Goal: Find specific page/section: Locate a particular part of the current website

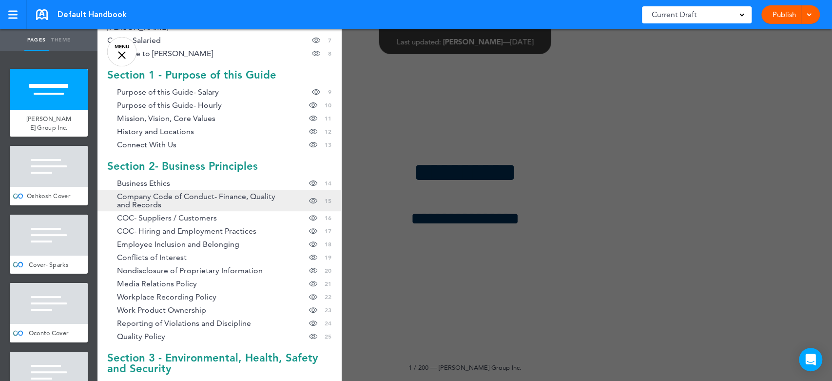
scroll to position [162, 0]
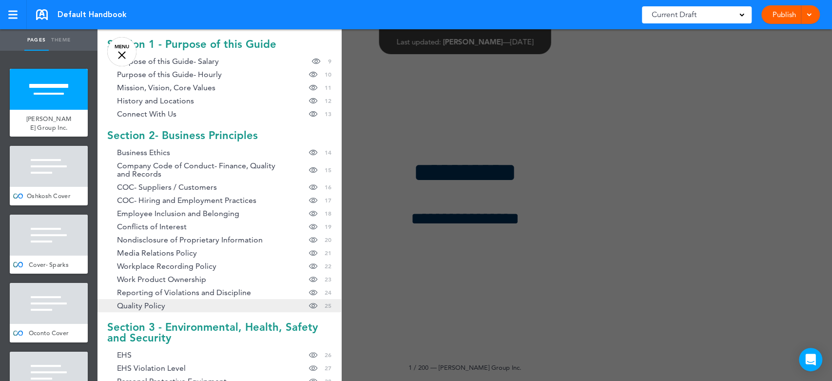
click at [164, 301] on span "Quality Policy" at bounding box center [141, 305] width 48 height 8
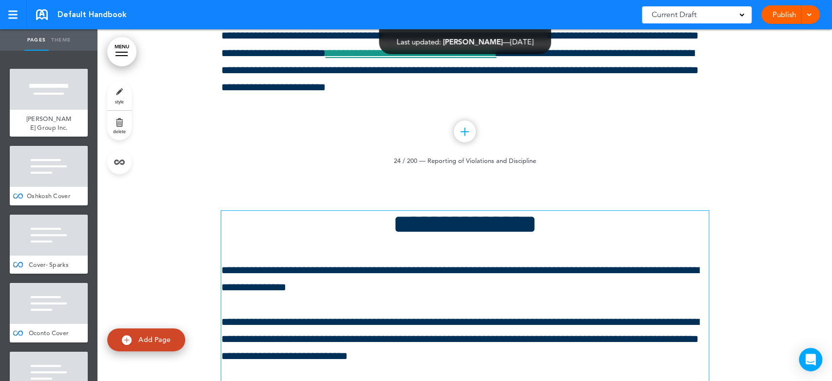
scroll to position [22697, 0]
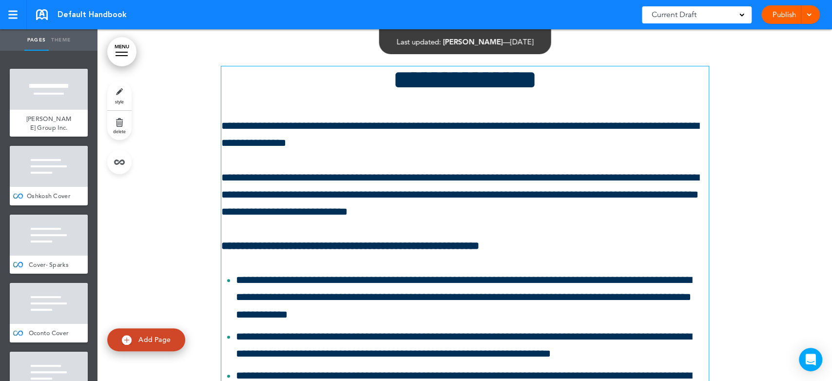
drag, startPoint x: 324, startPoint y: 198, endPoint x: 334, endPoint y: 192, distance: 12.5
click at [324, 198] on p "**********" at bounding box center [464, 195] width 487 height 52
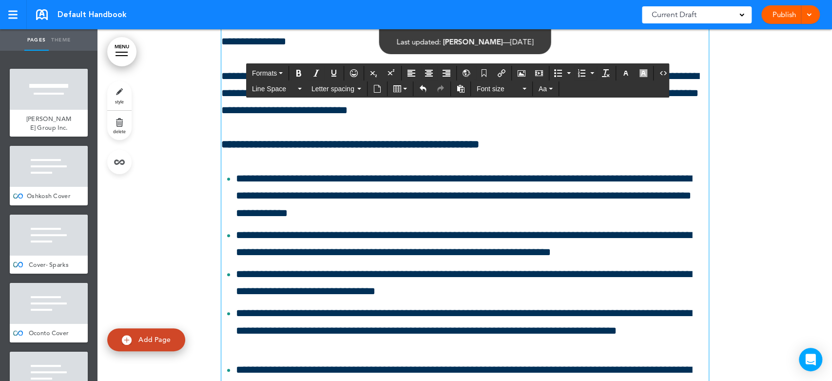
scroll to position [22806, 0]
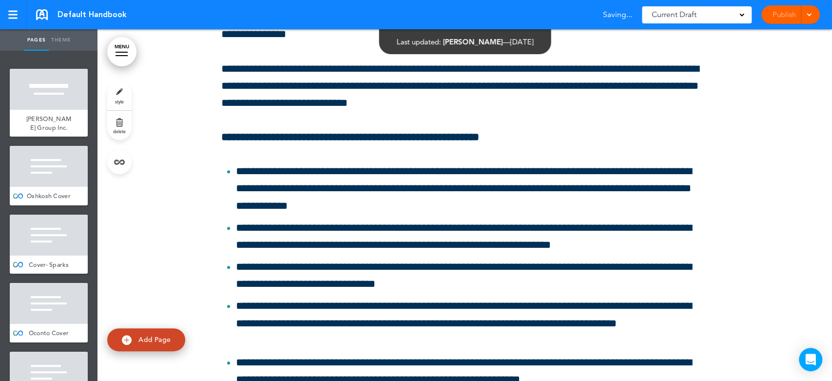
click at [728, 147] on div at bounding box center [464, 271] width 735 height 701
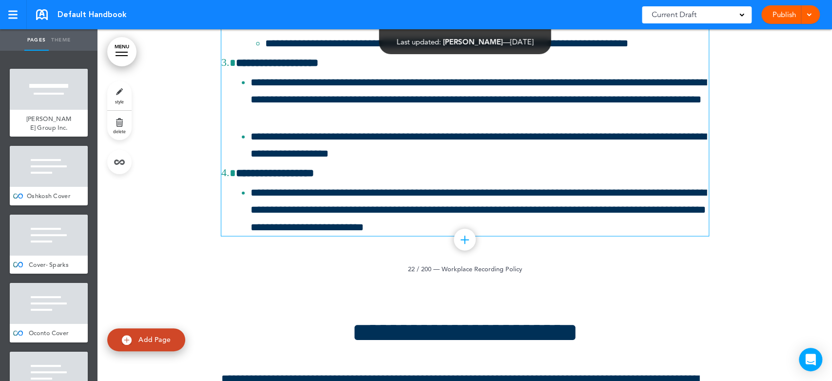
scroll to position [21452, 0]
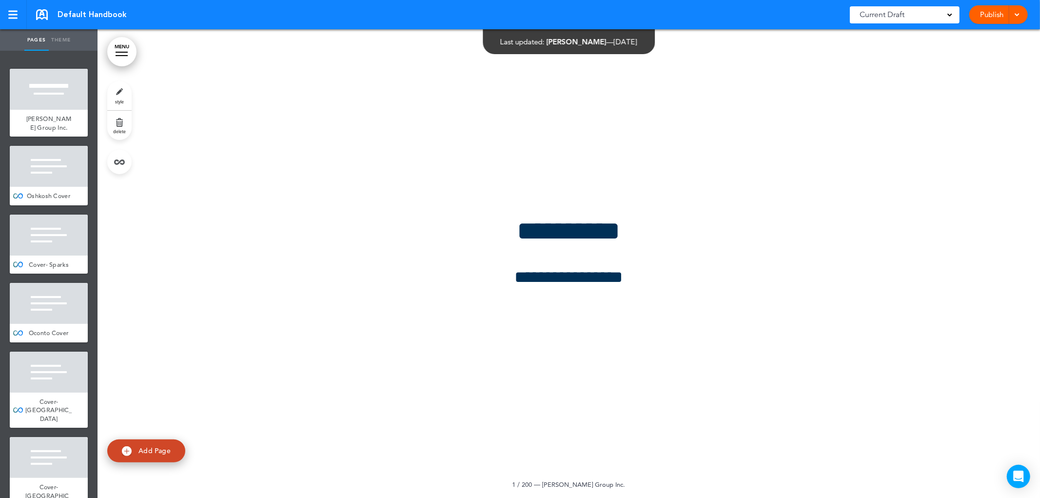
scroll to position [27373, 0]
